Goal: Task Accomplishment & Management: Use online tool/utility

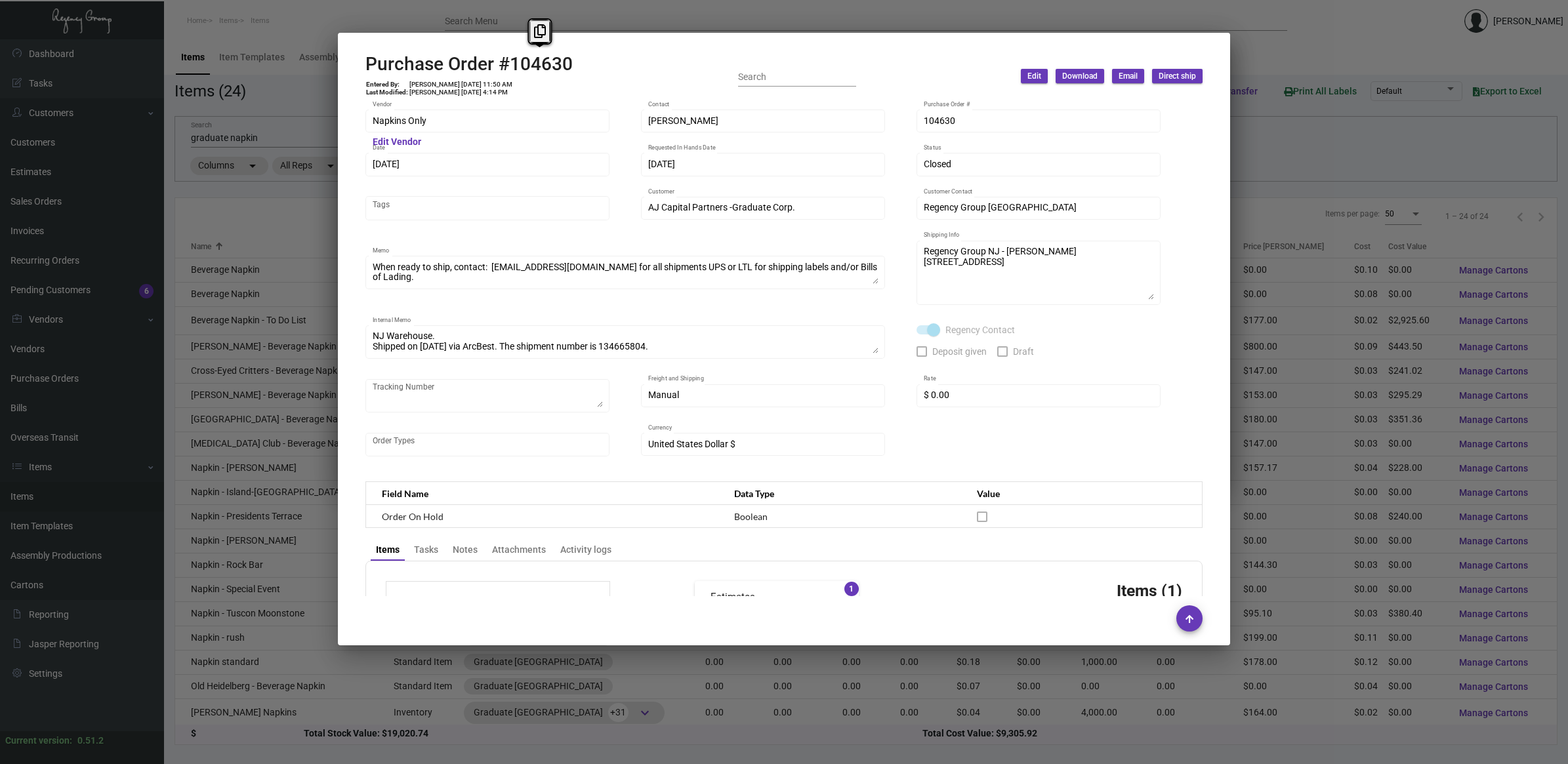
click at [241, 219] on div at bounding box center [784, 382] width 1568 height 764
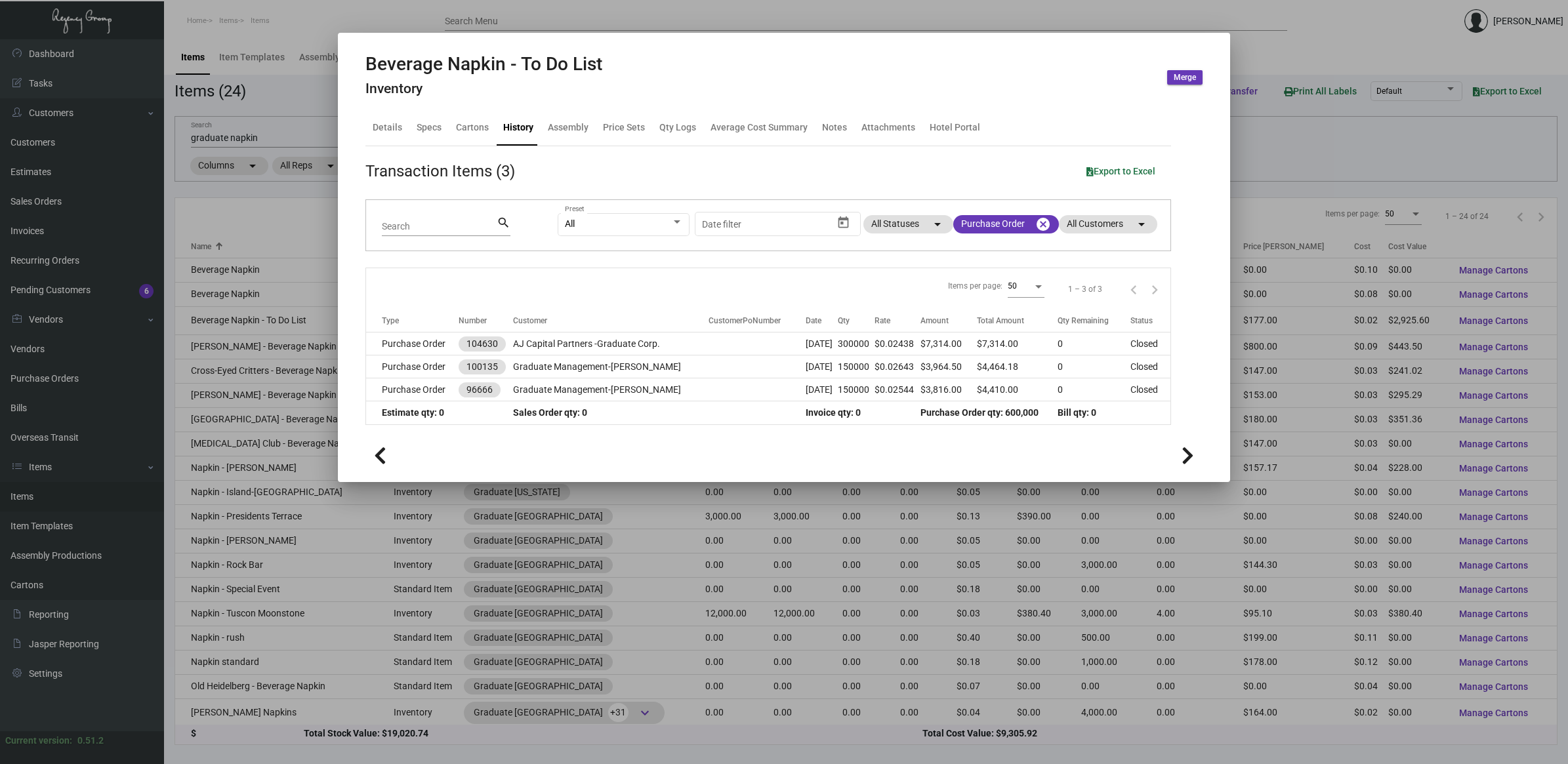
click at [83, 308] on div at bounding box center [784, 382] width 1568 height 764
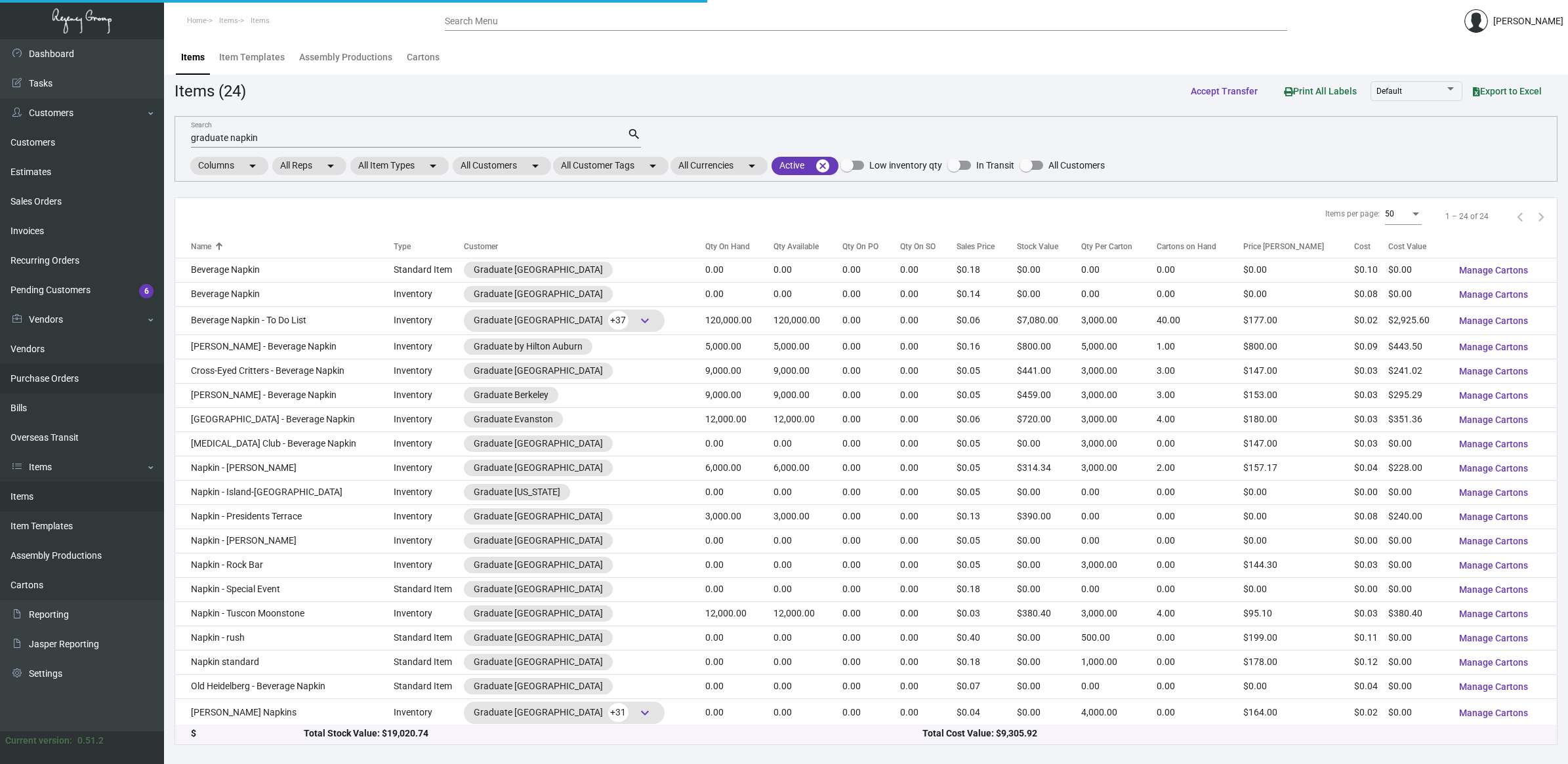
click at [73, 372] on link "Purchase Orders" at bounding box center [82, 378] width 164 height 30
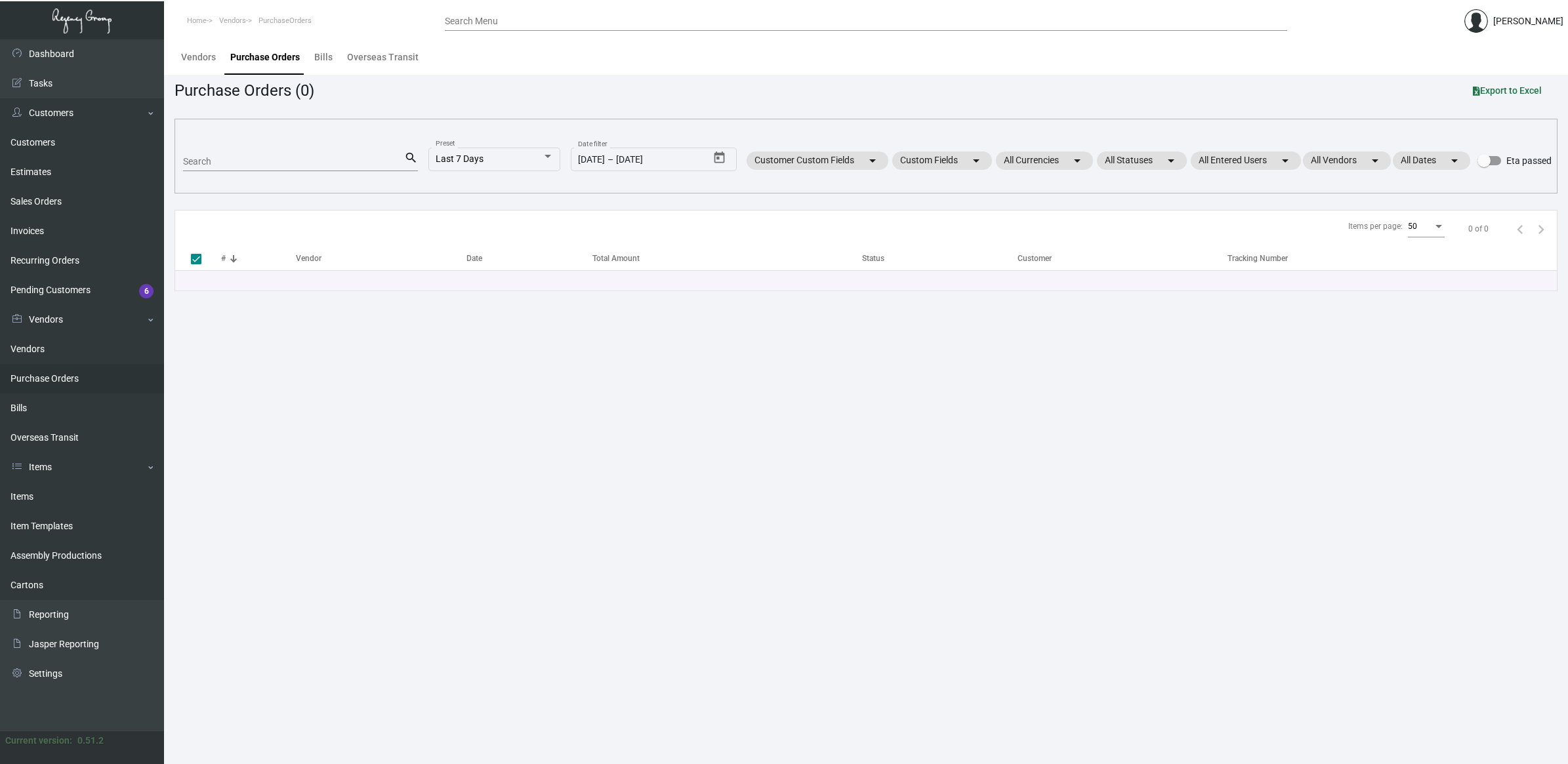
click at [233, 161] on input "Search" at bounding box center [294, 161] width 221 height 10
type input "ranch"
checkbox input "false"
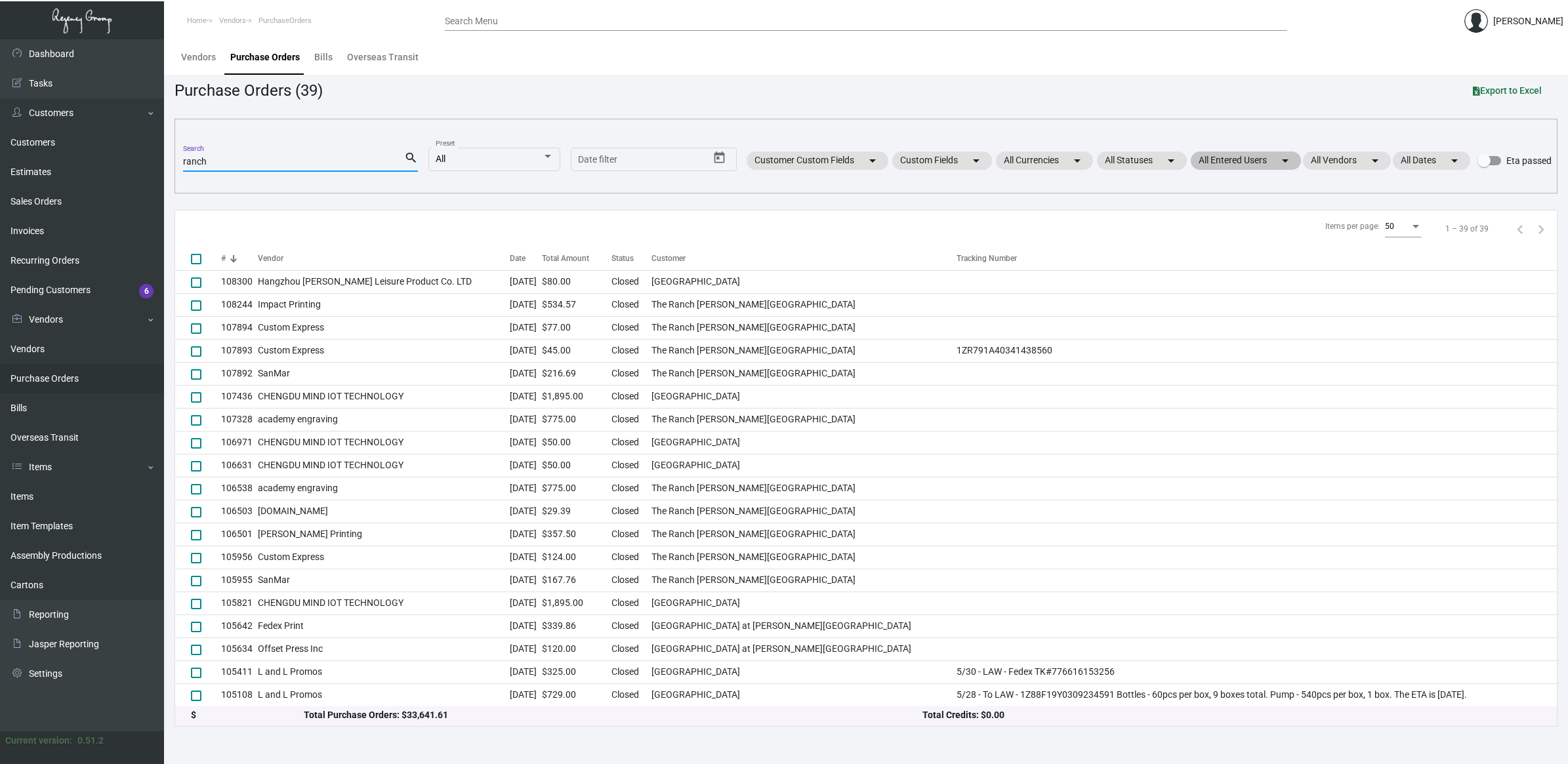
type input "ranch"
click at [1214, 163] on mat-chip "All Entered Users arrow_drop_down" at bounding box center [1245, 161] width 111 height 19
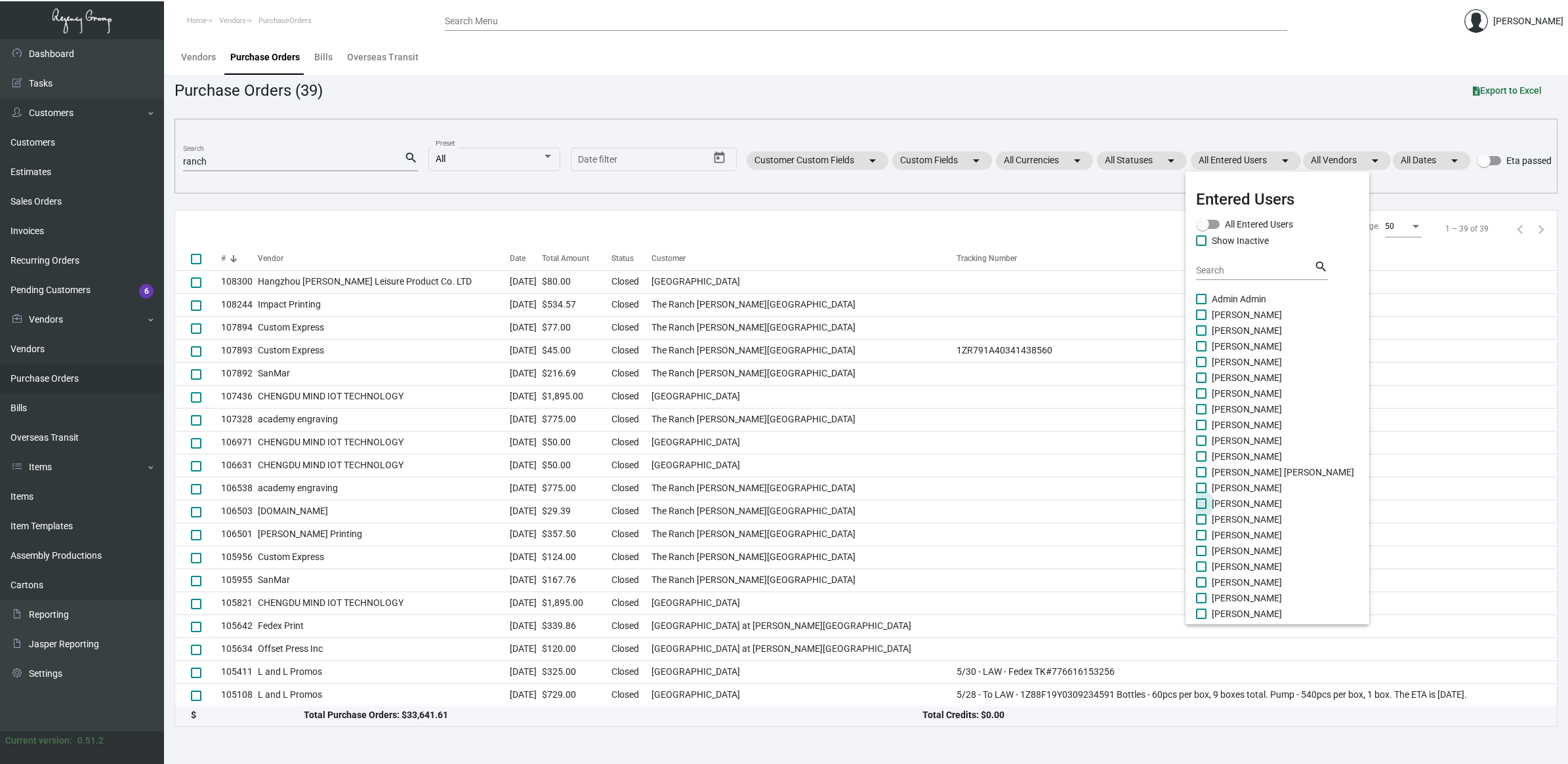
click at [1228, 503] on span "[PERSON_NAME]" at bounding box center [1246, 503] width 70 height 16
click at [1201, 509] on input "[PERSON_NAME]" at bounding box center [1200, 509] width 1 height 1
checkbox input "true"
click at [907, 102] on div at bounding box center [784, 382] width 1568 height 764
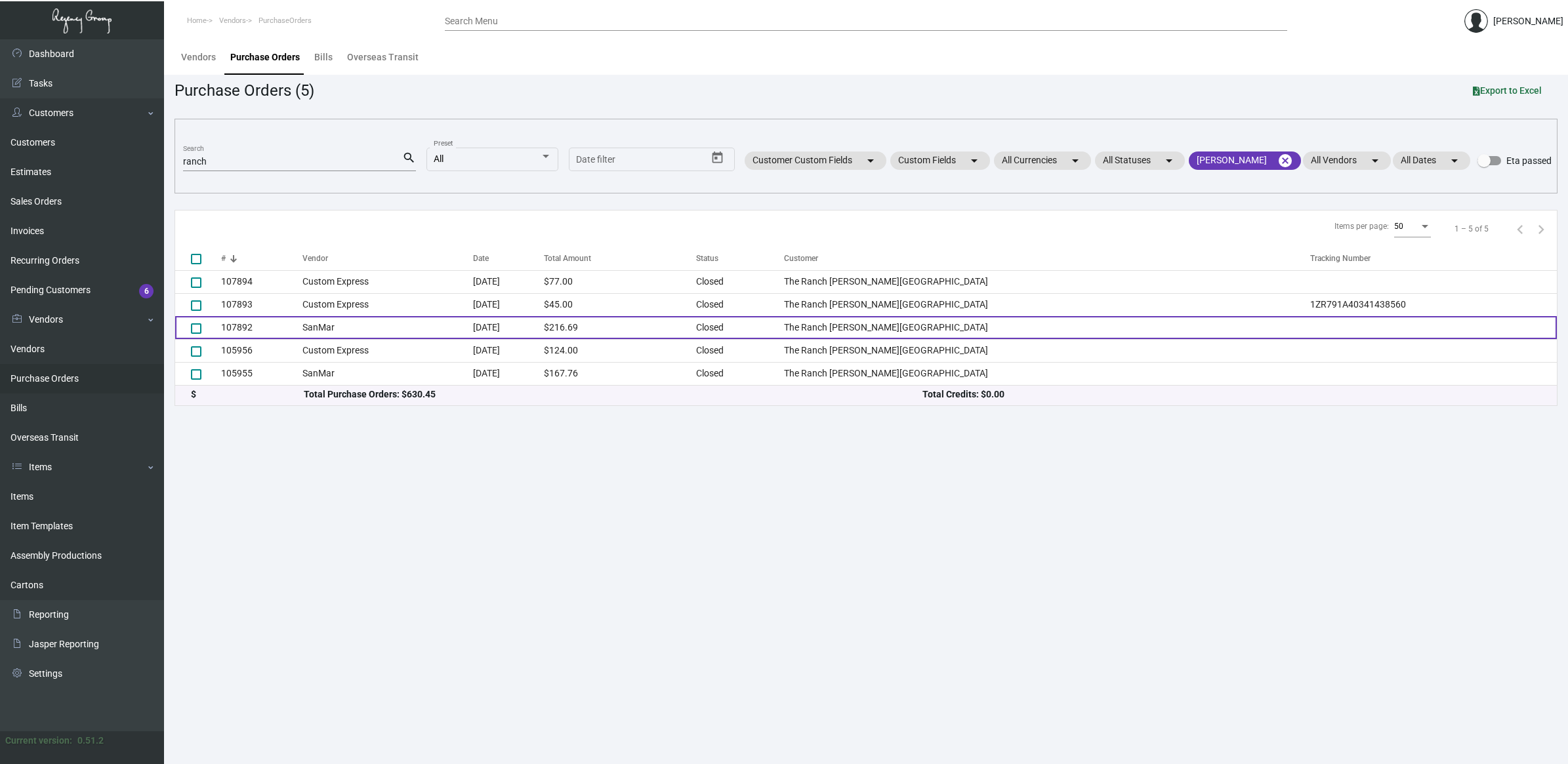
click at [362, 330] on td "SanMar" at bounding box center [387, 328] width 170 height 23
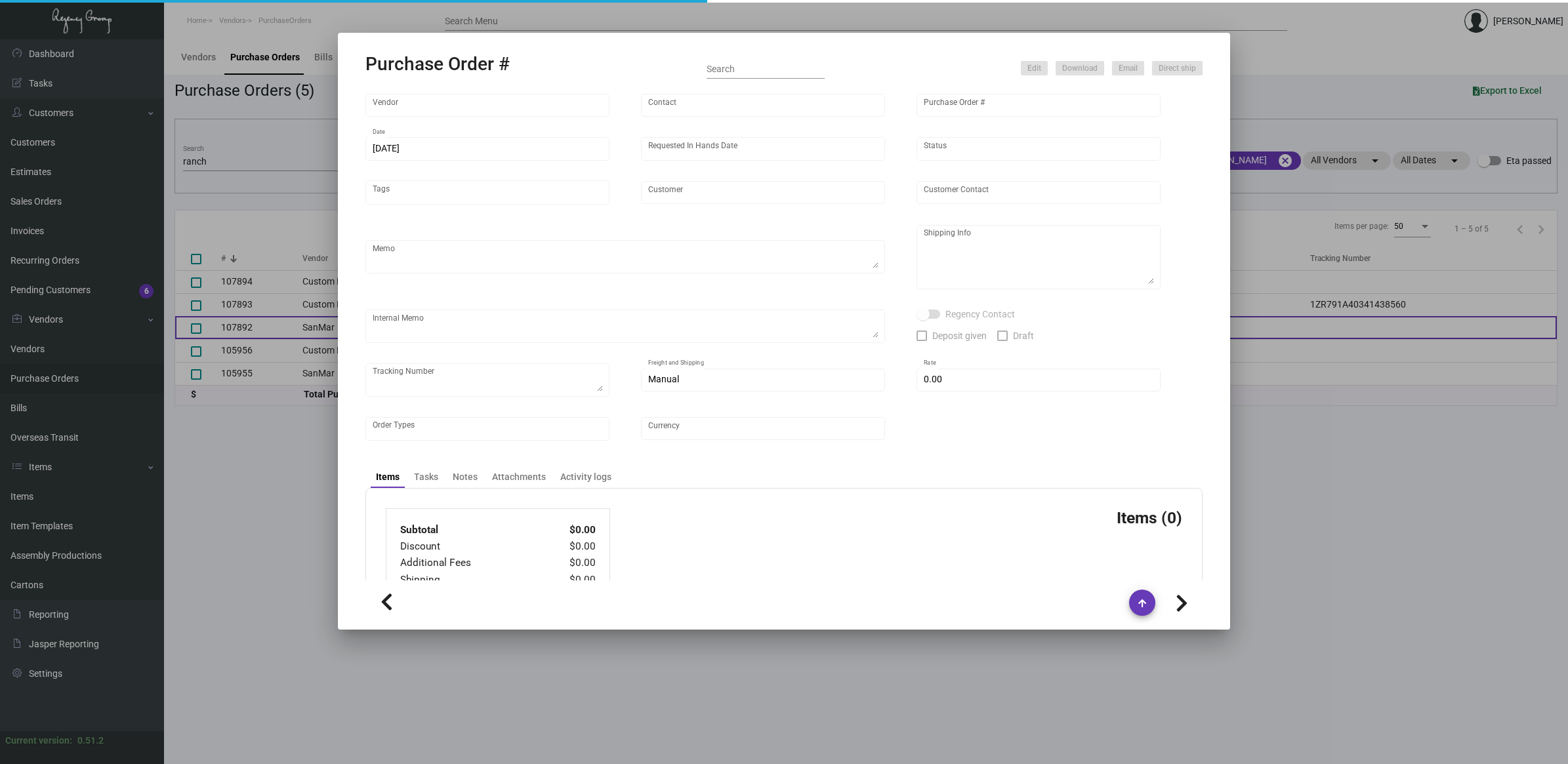
type input "SanMar"
type input "MISSING INFO MISSING INFO"
type input "107892"
type input "[DATE]"
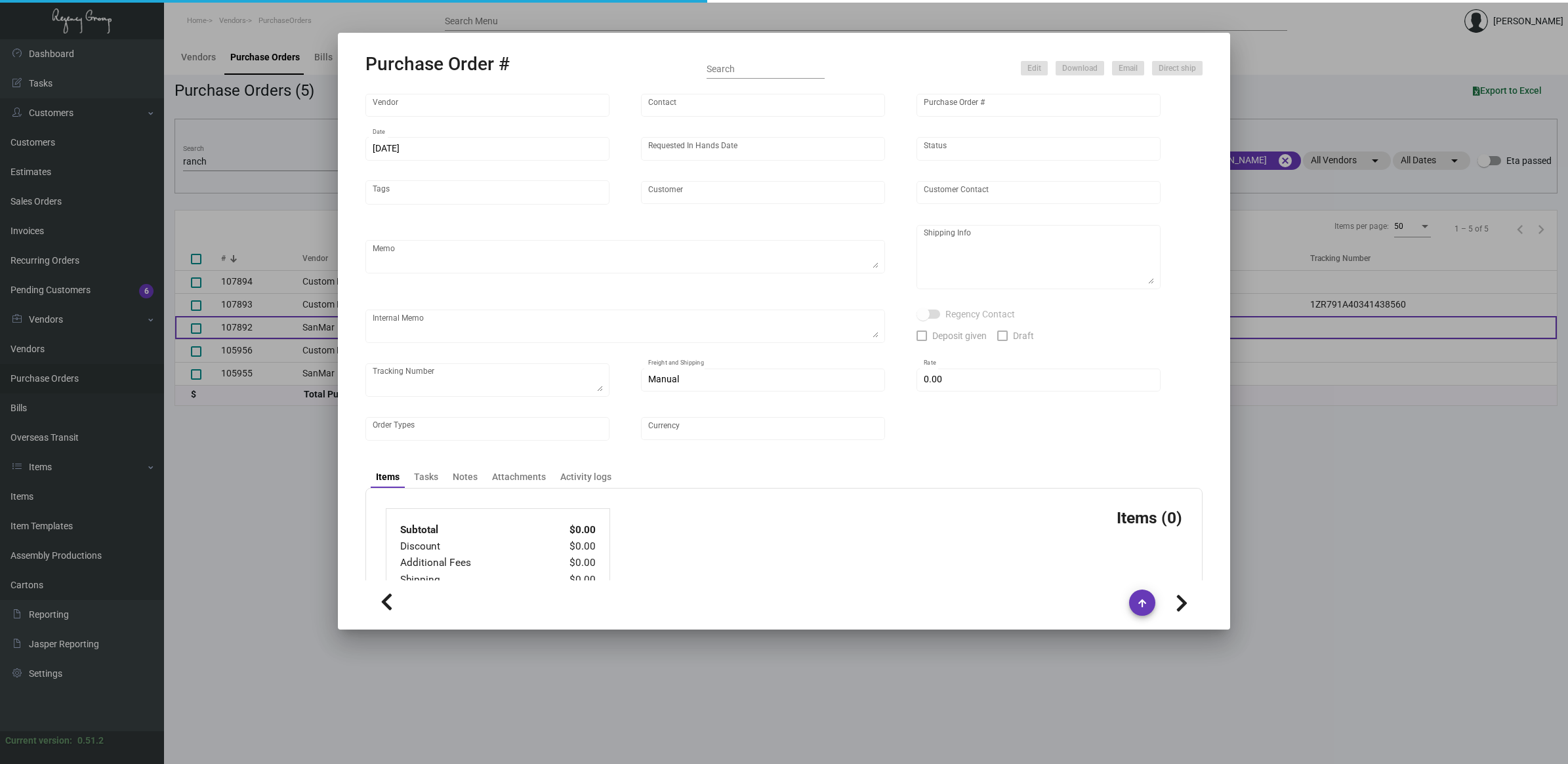
type input "The Ranch [PERSON_NAME][GEOGRAPHIC_DATA]"
type textarea "Custom Express [STREET_ADDRESS][PERSON_NAME]"
checkbox input "true"
type input "$ 0.00"
type input "United States Dollar $"
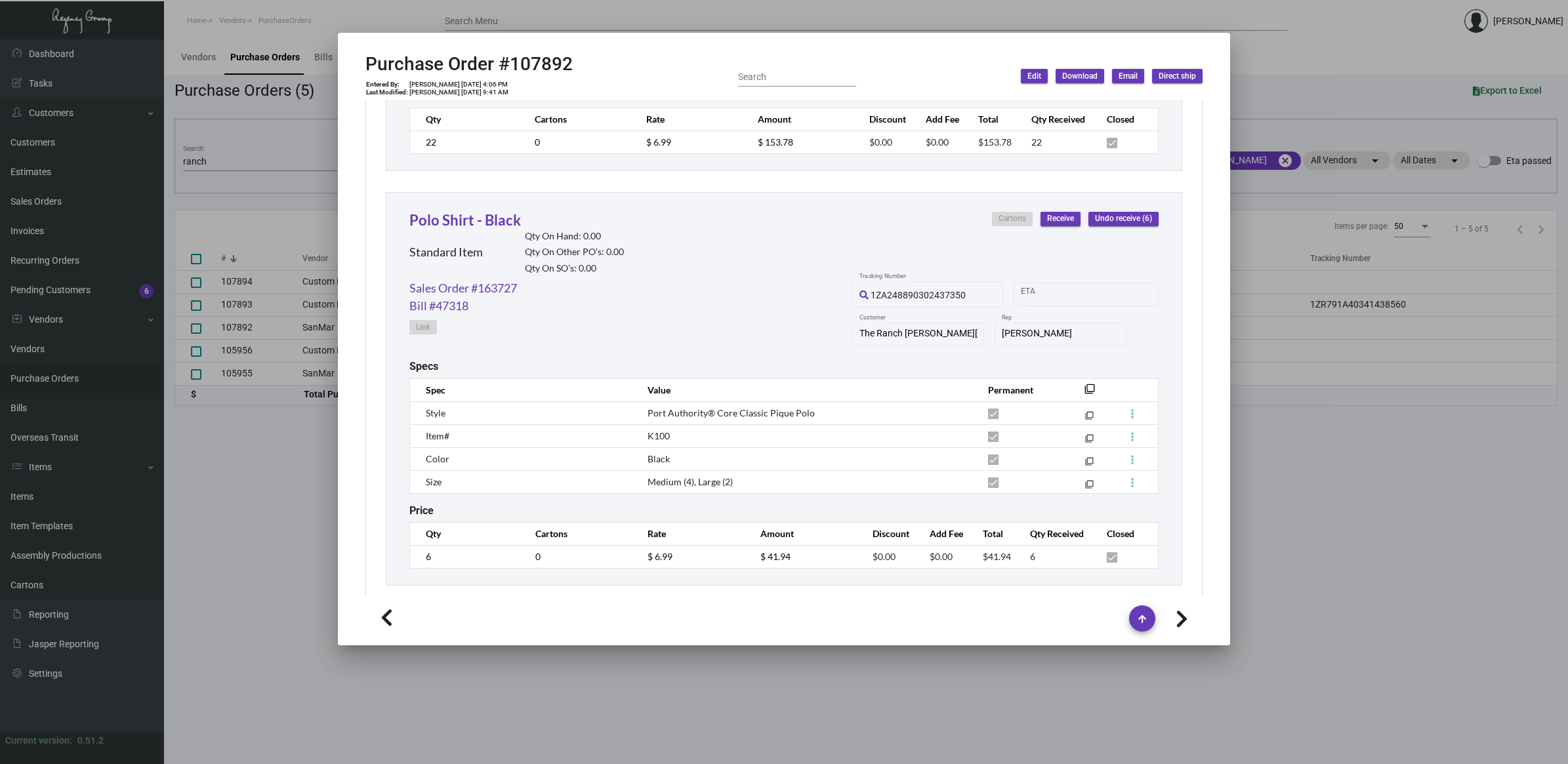
scroll to position [1404, 0]
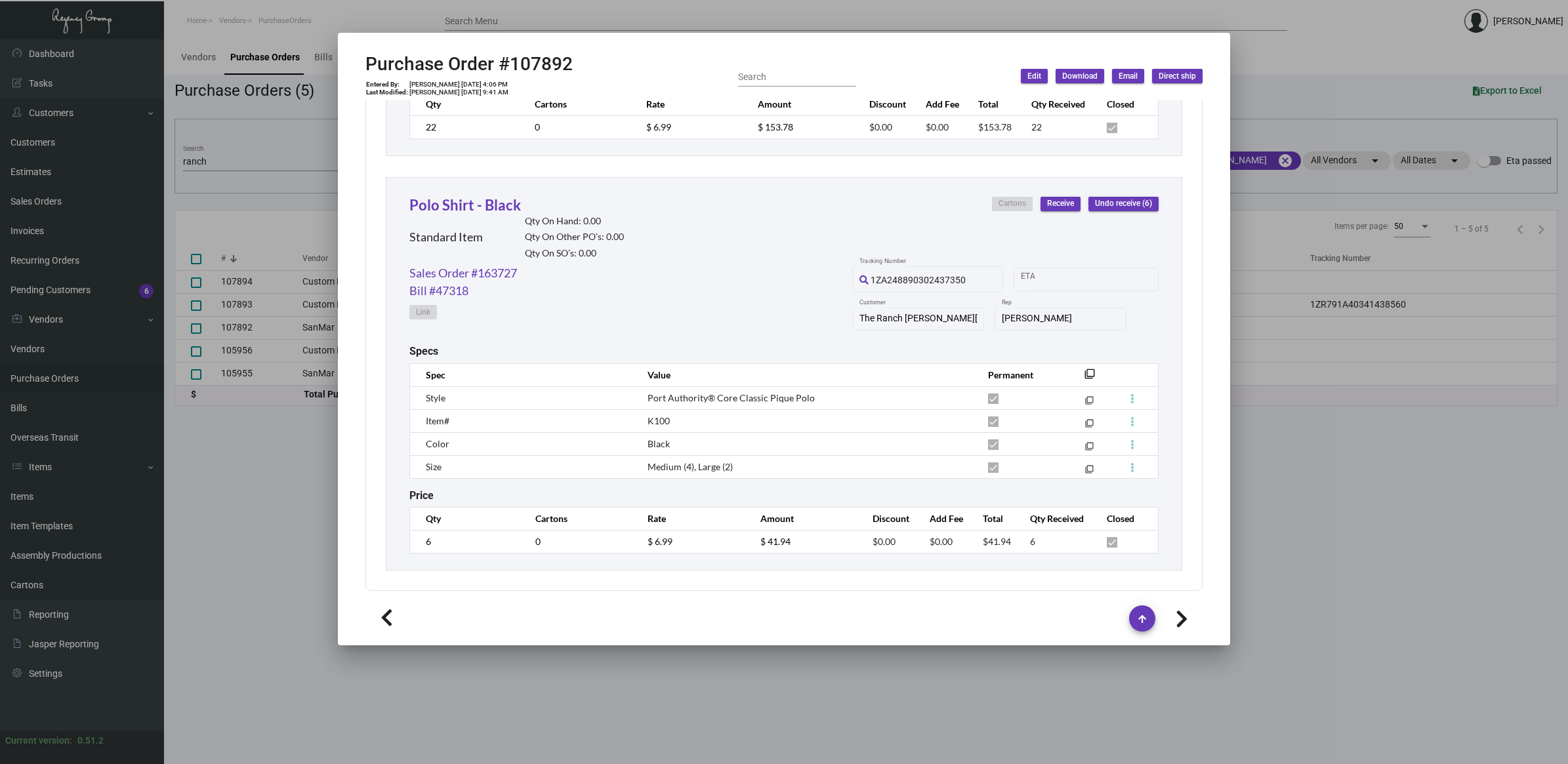
click at [660, 419] on span "K100" at bounding box center [659, 420] width 23 height 11
click at [660, 418] on span "K100" at bounding box center [659, 420] width 23 height 11
copy tr "K100 filter_none"
click at [283, 480] on div at bounding box center [784, 382] width 1568 height 764
